Goal: Check status

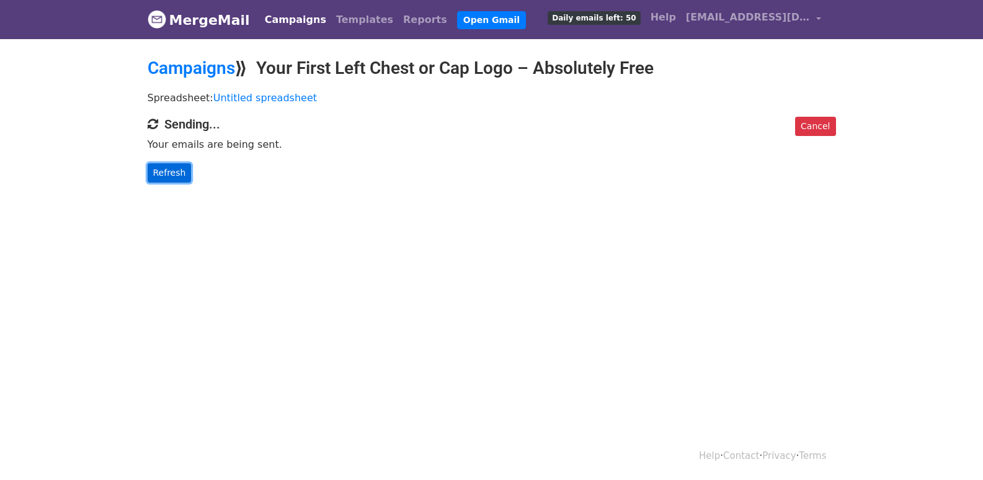
click at [161, 166] on link "Refresh" at bounding box center [170, 172] width 44 height 19
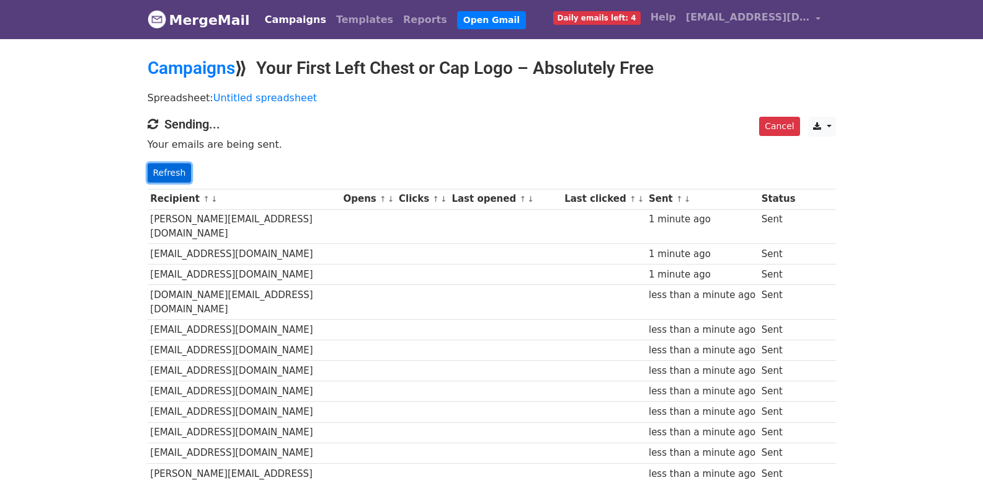
click at [164, 171] on link "Refresh" at bounding box center [170, 172] width 44 height 19
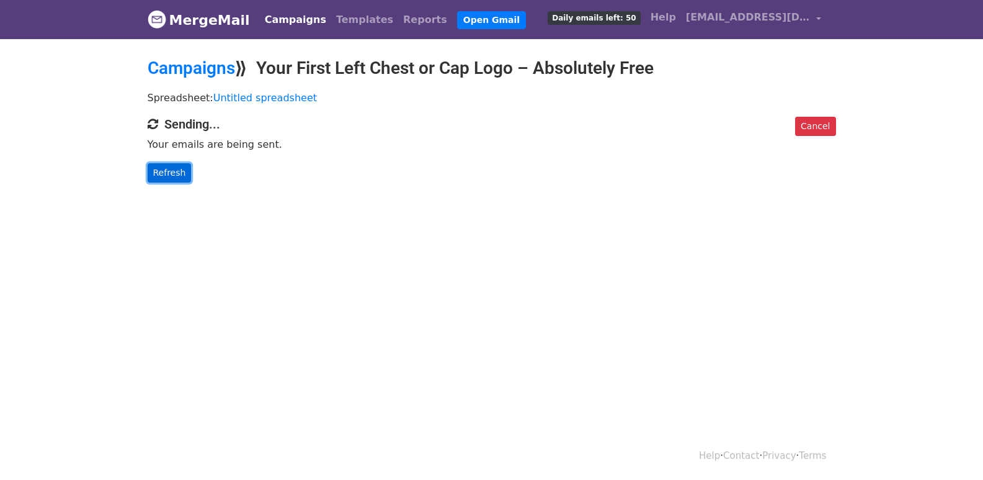
click at [168, 177] on link "Refresh" at bounding box center [170, 172] width 44 height 19
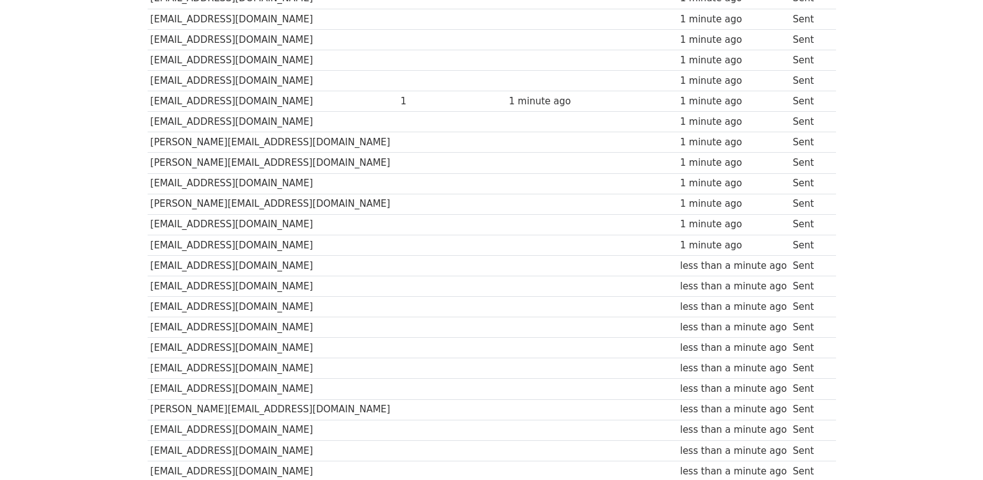
scroll to position [864, 0]
